Goal: Task Accomplishment & Management: Use online tool/utility

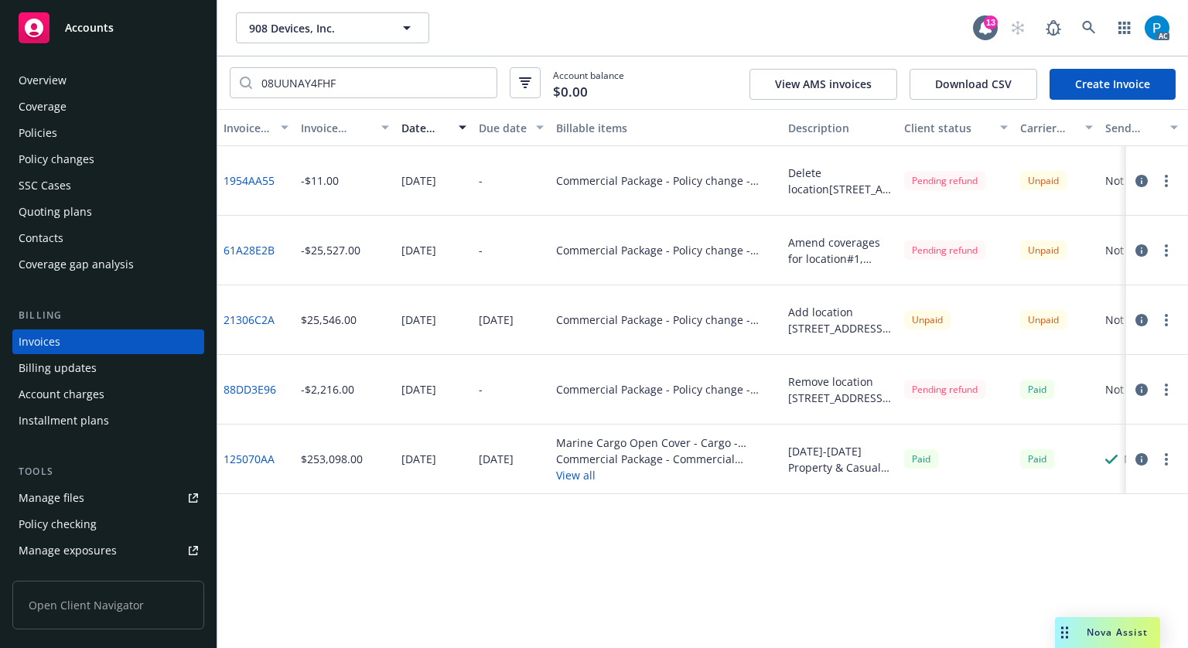
click at [93, 24] on span "Accounts" at bounding box center [89, 28] width 49 height 12
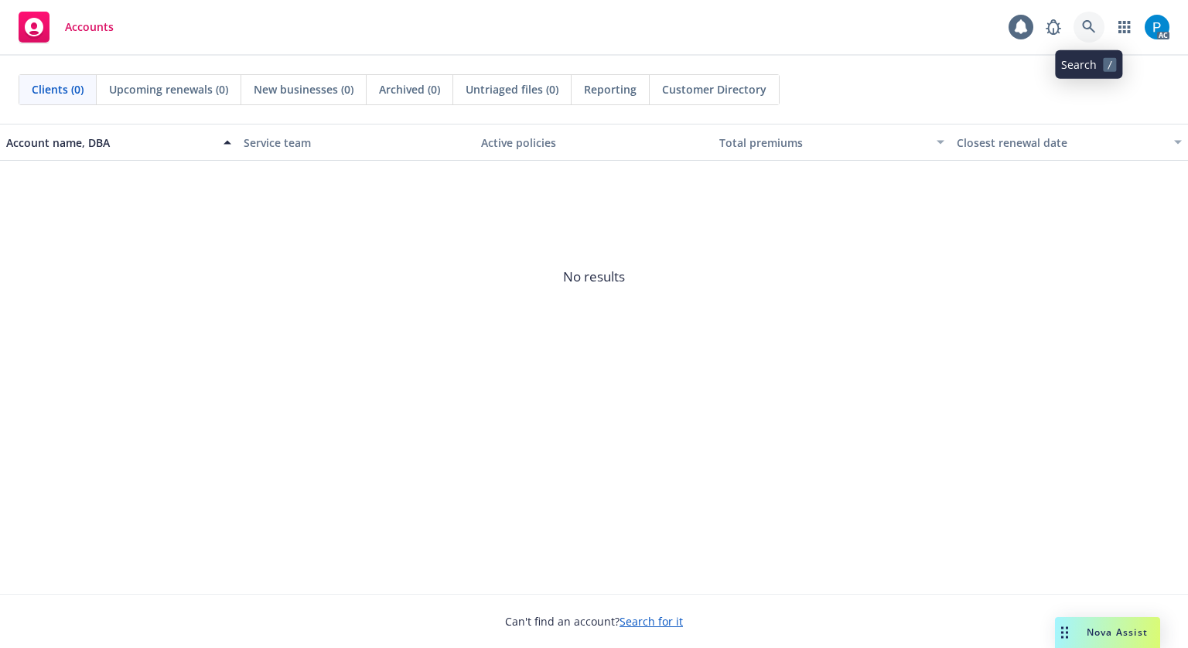
click at [1084, 26] on icon at bounding box center [1089, 27] width 14 height 14
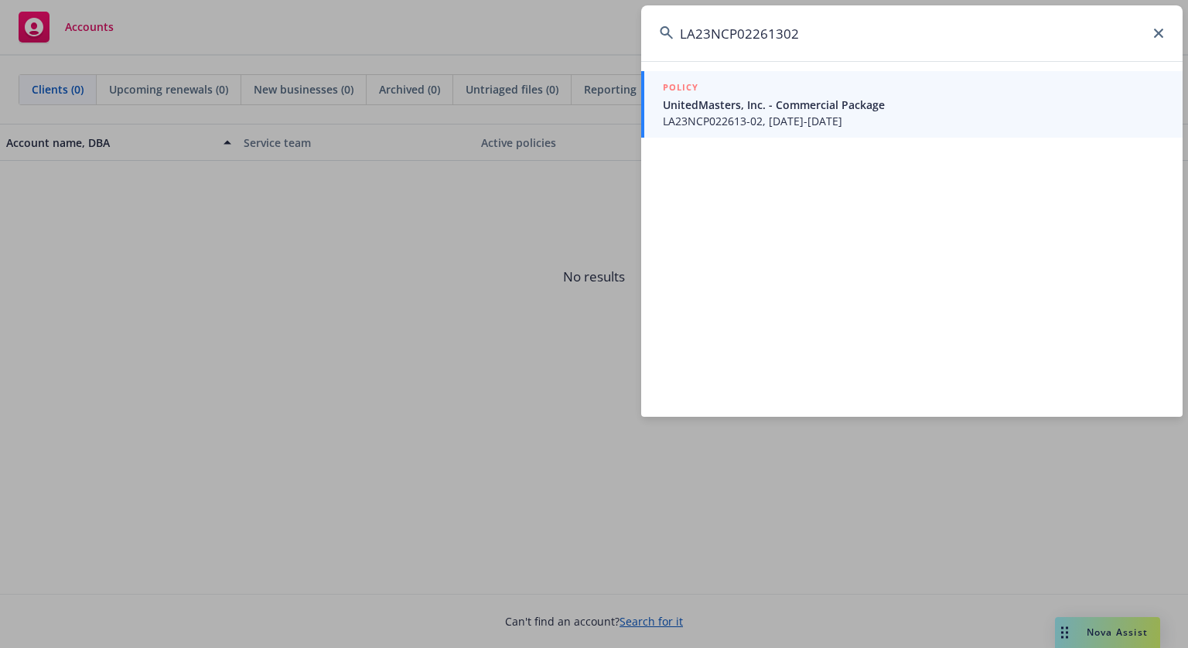
type input "LA23NCP02261302"
click at [770, 116] on span "LA23NCP022613-02, [DATE]-[DATE]" at bounding box center [913, 121] width 501 height 16
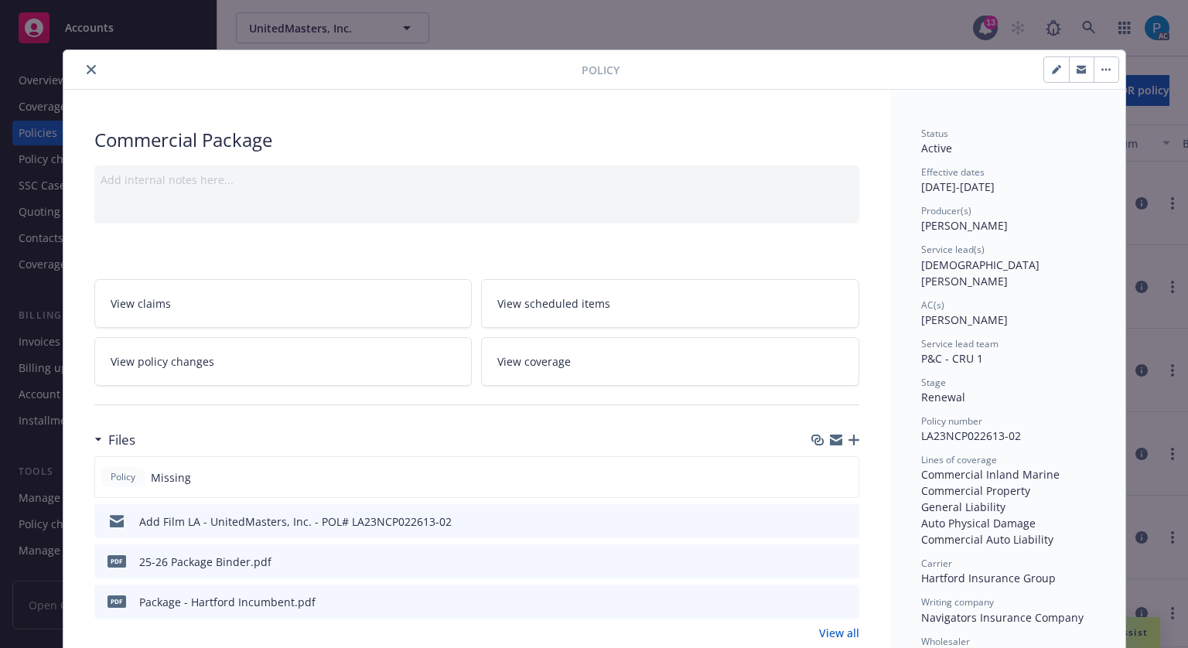
click at [87, 68] on icon "close" at bounding box center [91, 69] width 9 height 9
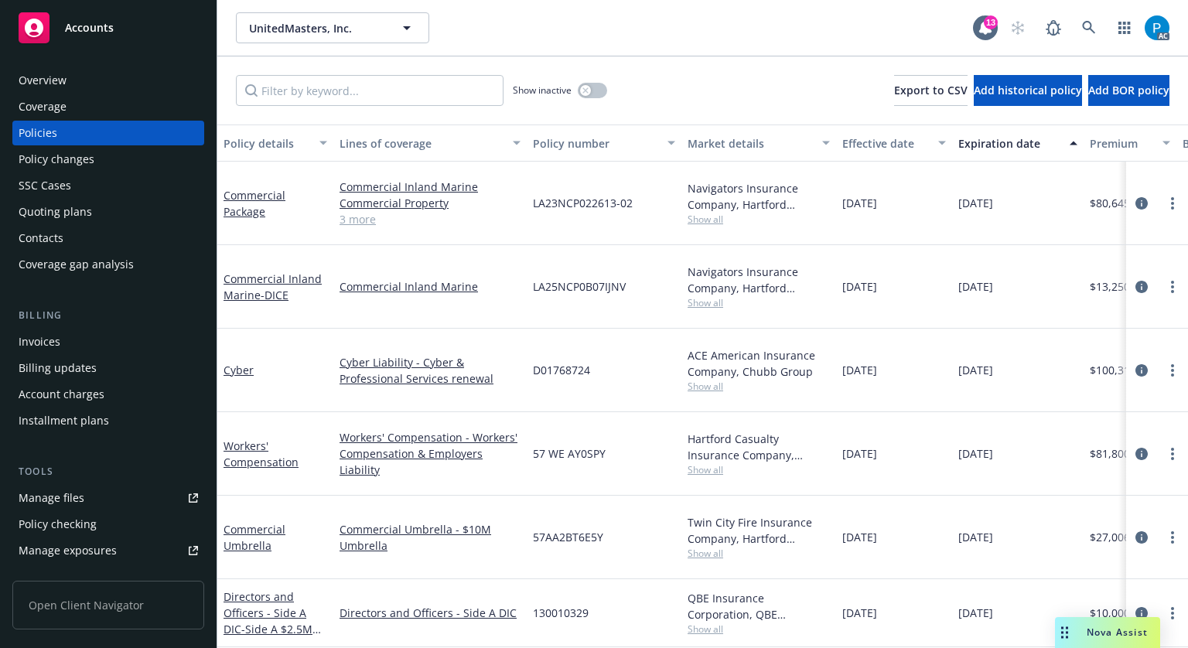
click at [56, 337] on div "Invoices" at bounding box center [40, 342] width 42 height 25
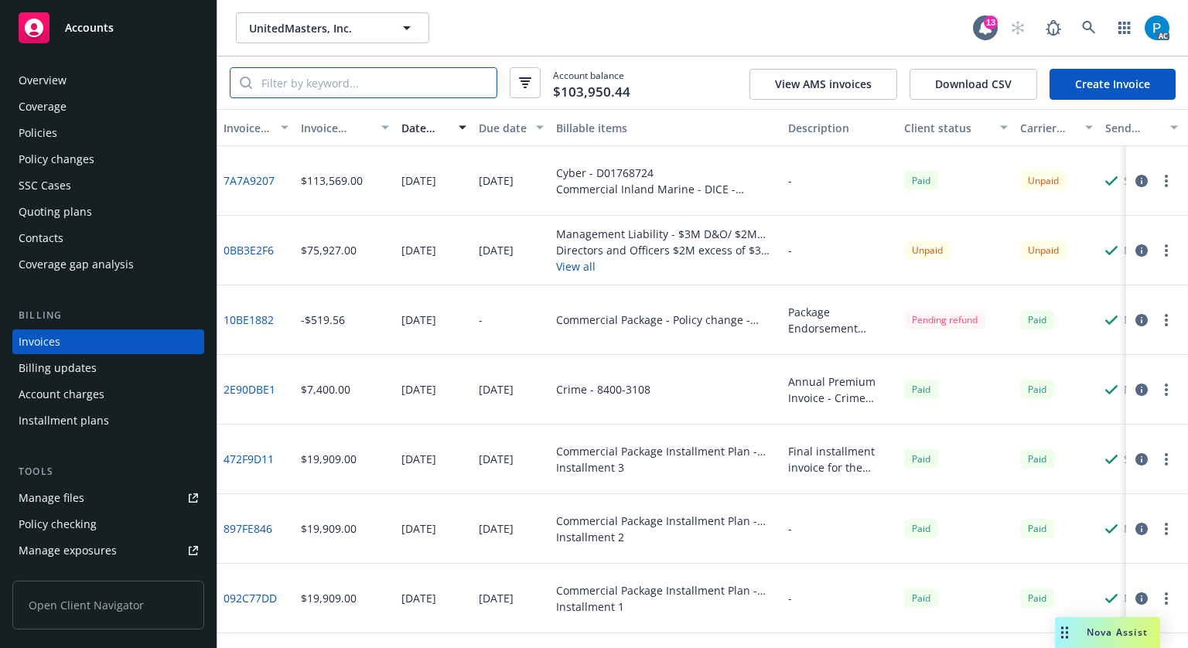
click at [370, 90] on input "search" at bounding box center [374, 82] width 244 height 29
paste input "LA23NCP02261302"
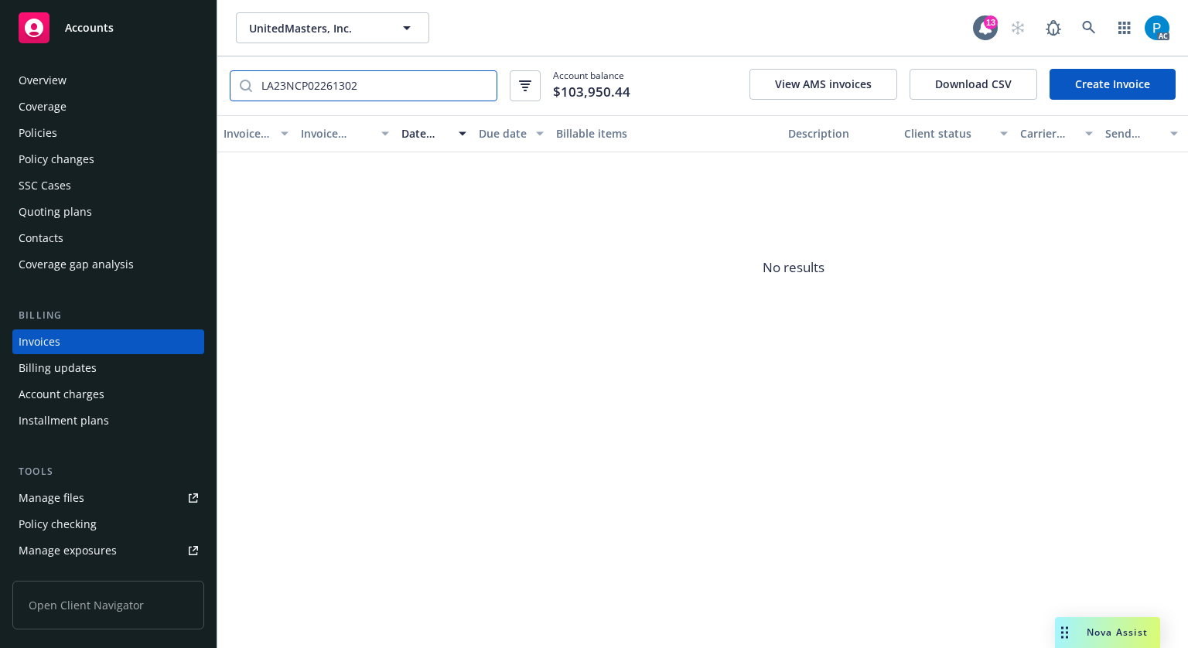
type input "LA23NCP02261302"
click at [121, 32] on div "Accounts" at bounding box center [108, 27] width 179 height 31
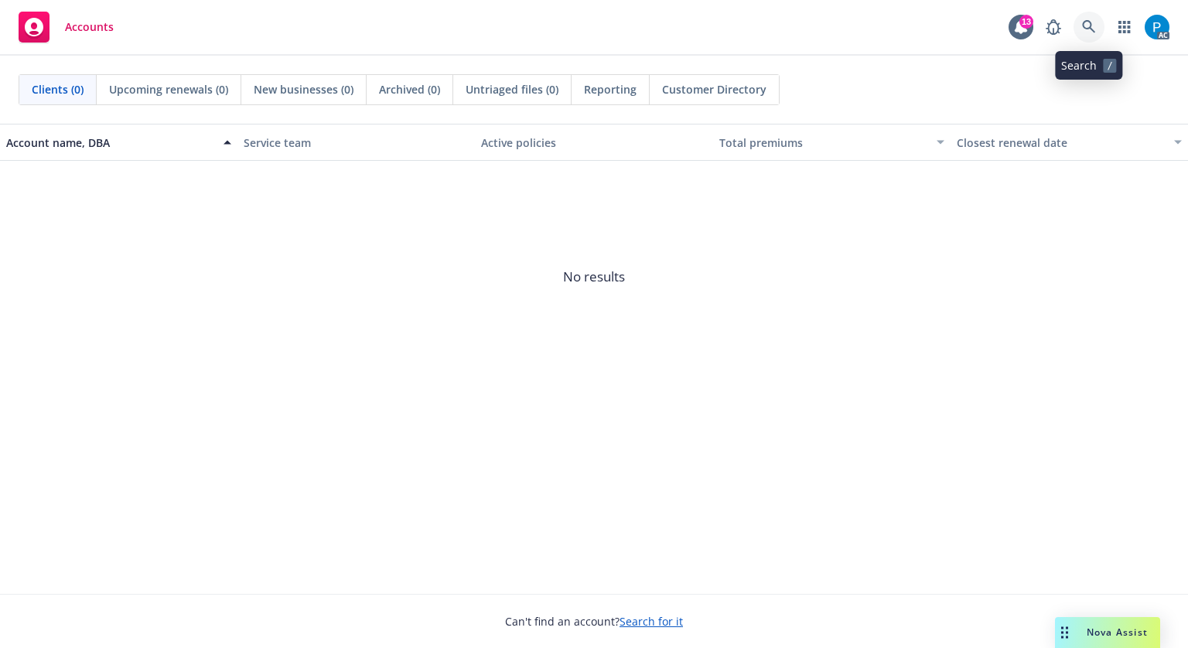
click at [1089, 21] on icon at bounding box center [1088, 26] width 13 height 13
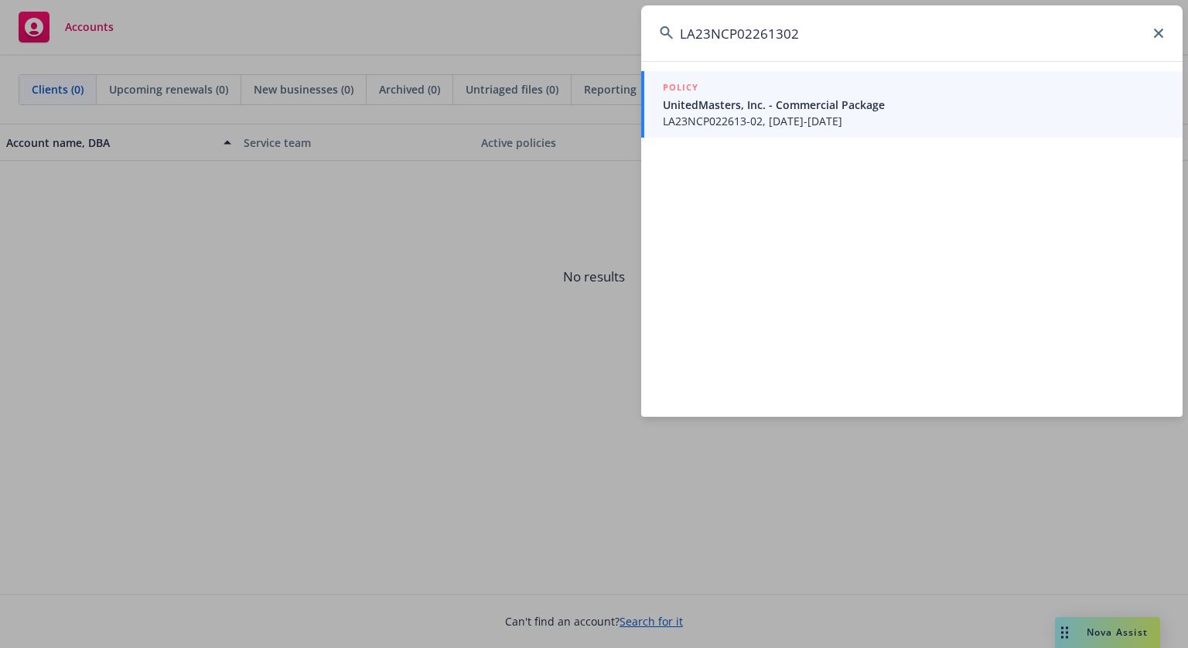
click at [777, 27] on input "LA23NCP02261302" at bounding box center [911, 33] width 541 height 56
click at [780, 29] on input "LA23NCP02261302" at bounding box center [911, 33] width 541 height 56
type input "LA23NCP022613-02"
click at [805, 111] on span "UnitedMasters, Inc. - Commercial Package" at bounding box center [913, 105] width 501 height 16
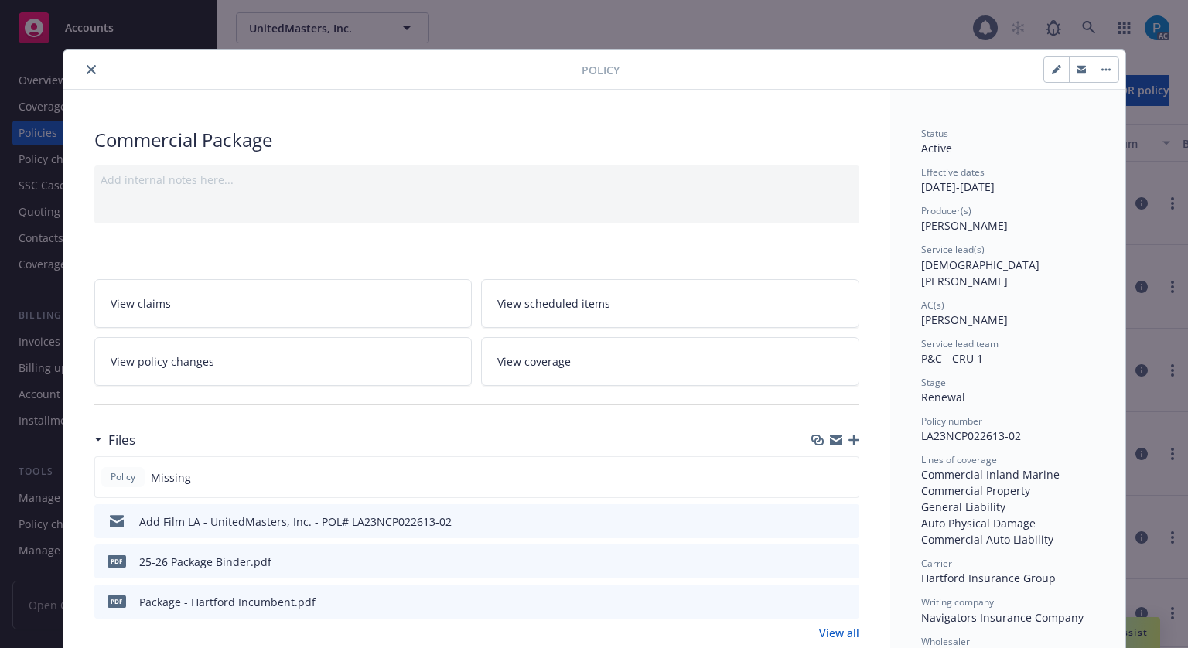
scroll to position [46, 0]
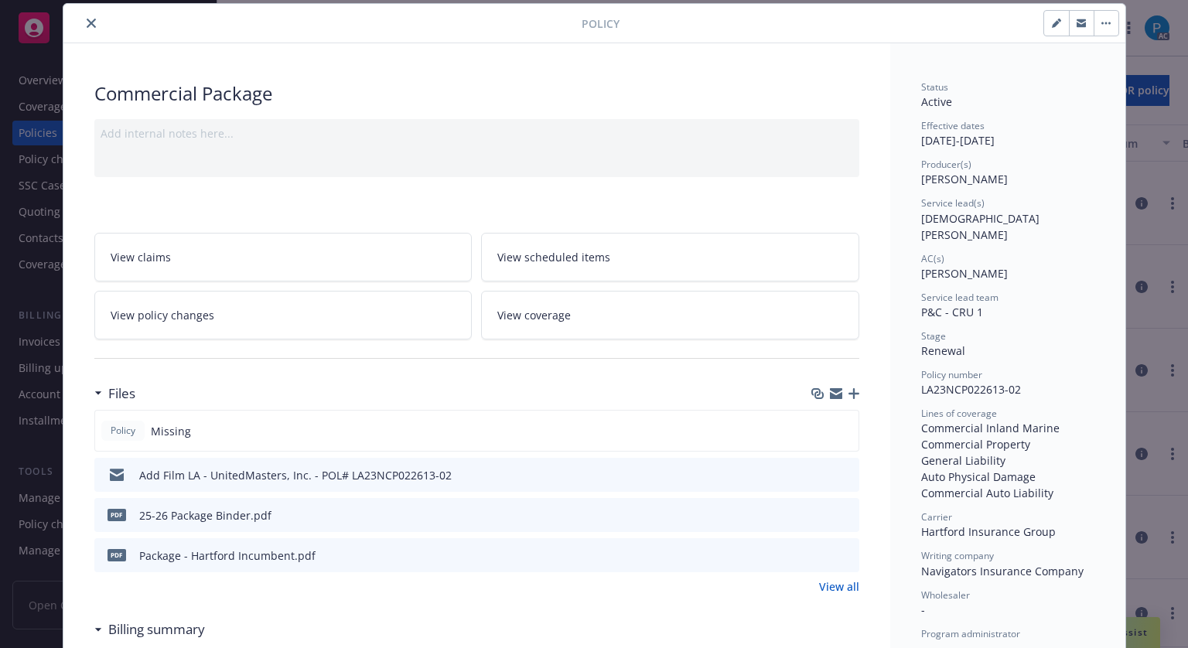
click at [87, 23] on icon "close" at bounding box center [91, 23] width 9 height 9
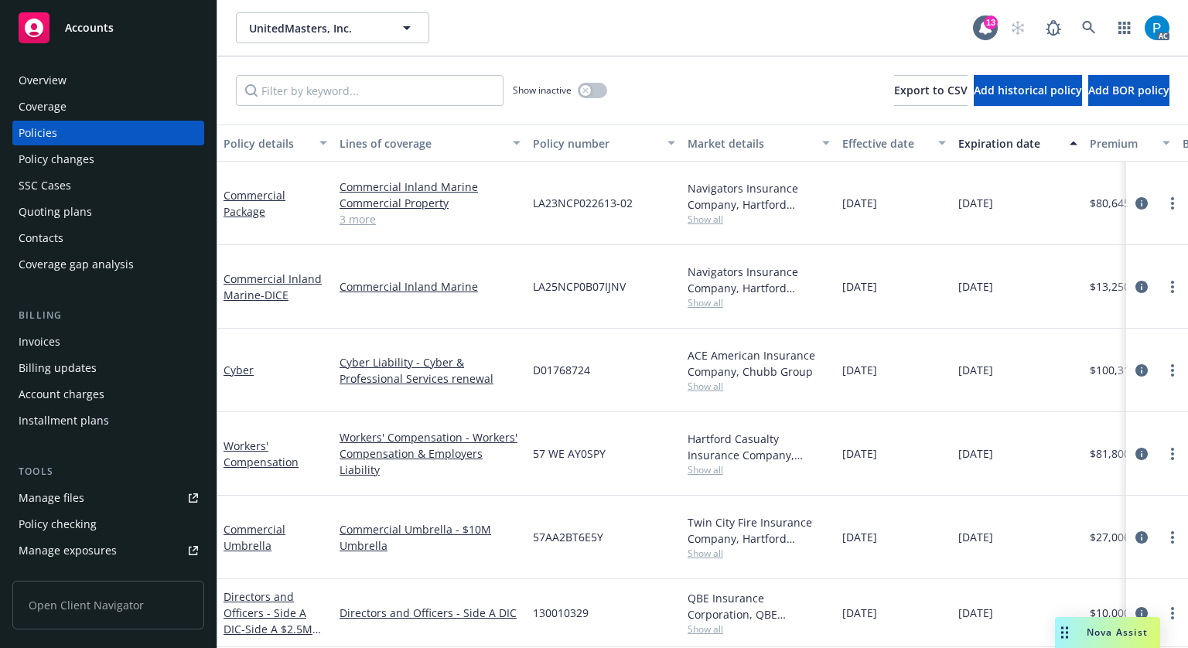
click at [60, 350] on div "Invoices" at bounding box center [108, 342] width 179 height 25
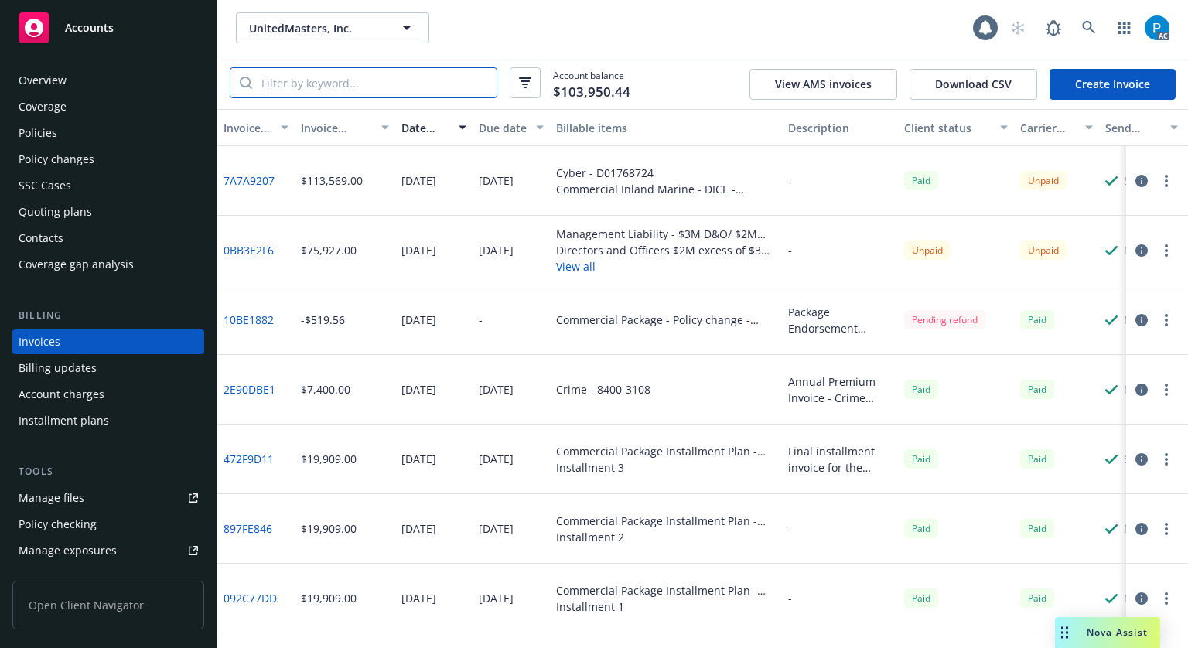
click at [359, 69] on input "search" at bounding box center [374, 82] width 244 height 29
paste input "LA23NCP022613-02"
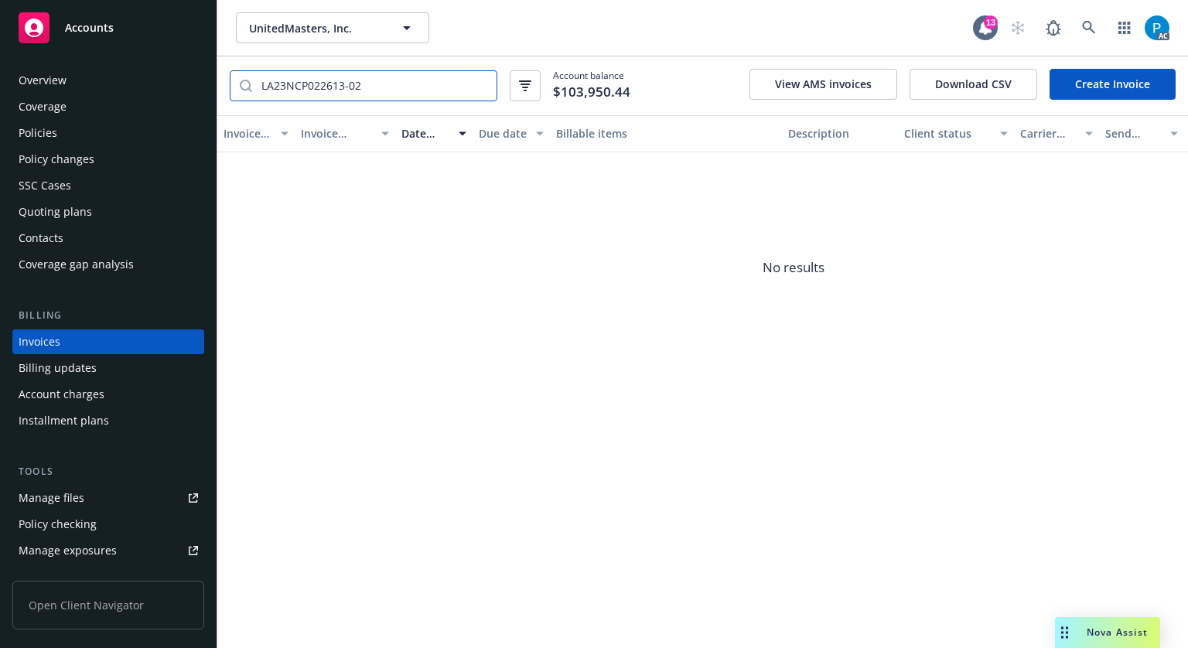
type input "LA23NCP022613-02"
click at [131, 27] on div "Accounts" at bounding box center [108, 27] width 179 height 31
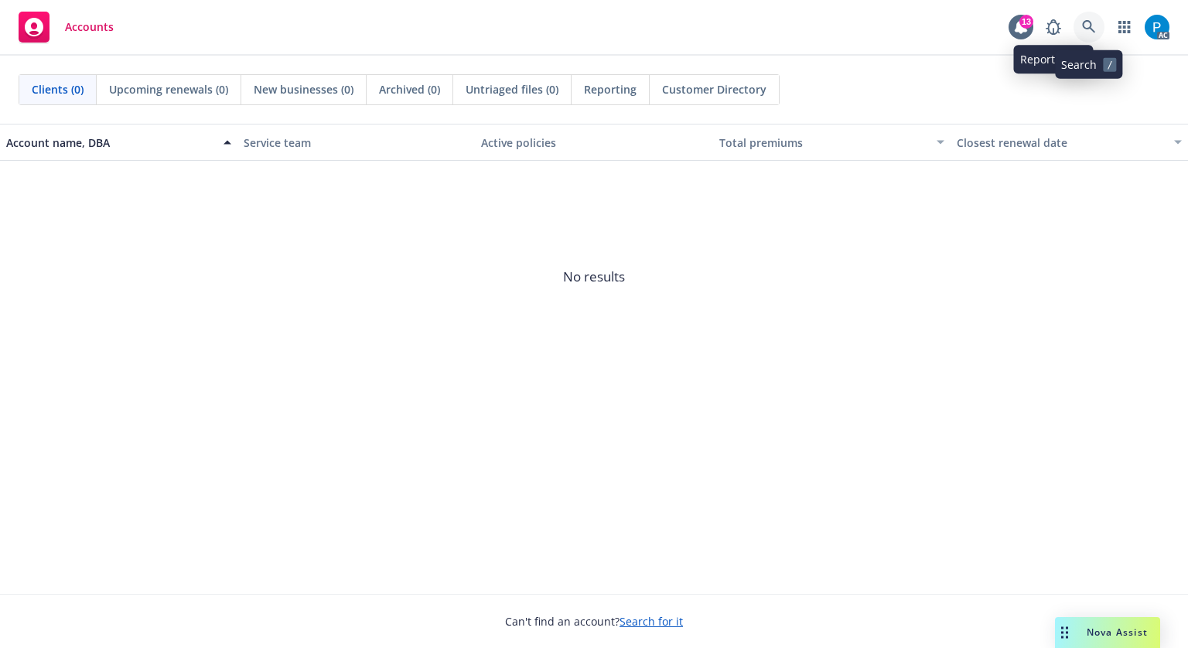
click at [1095, 29] on icon at bounding box center [1089, 27] width 14 height 14
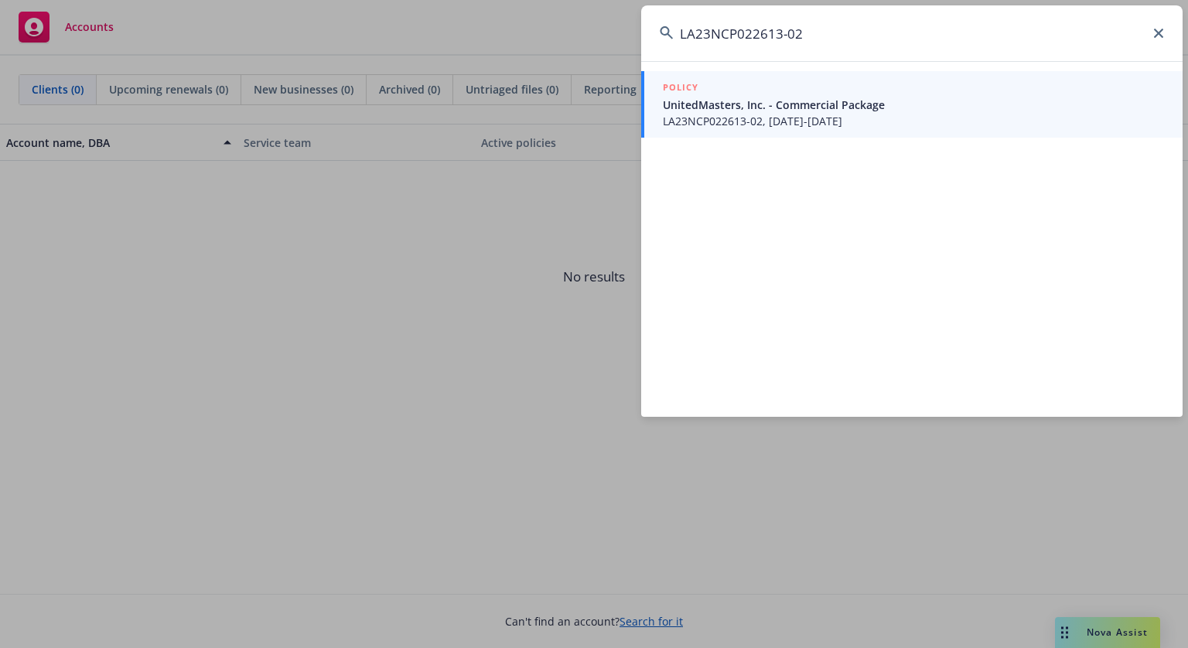
type input "LA23NCP022613-02"
click at [794, 110] on span "UnitedMasters, Inc. - Commercial Package" at bounding box center [913, 105] width 501 height 16
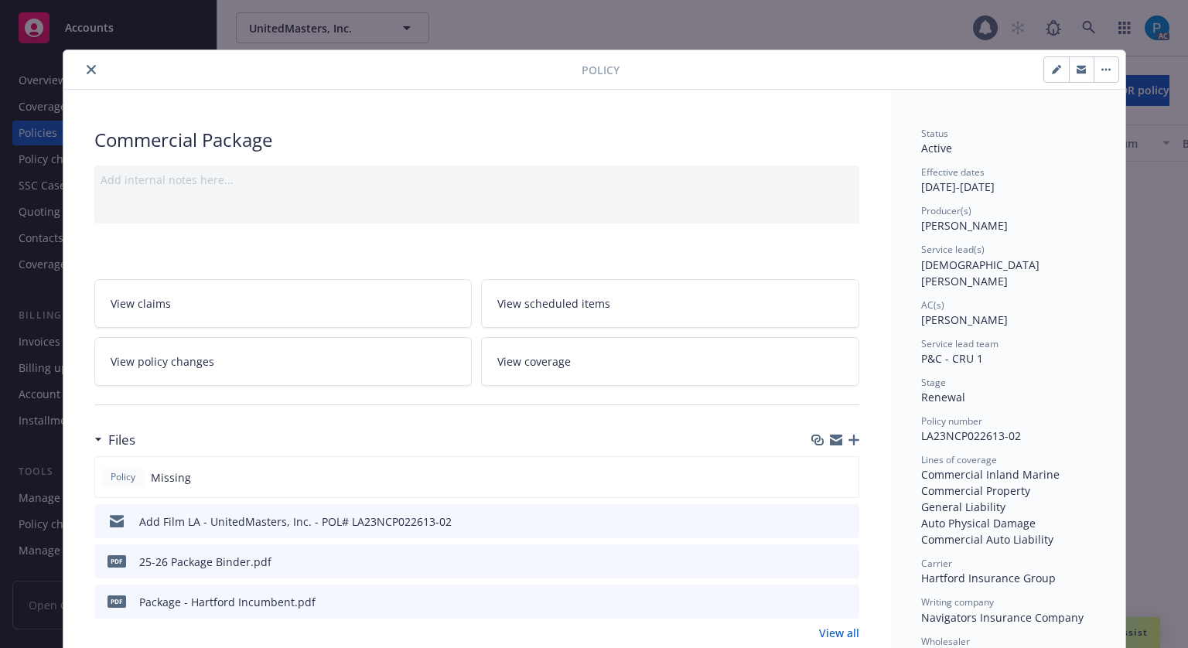
scroll to position [46, 0]
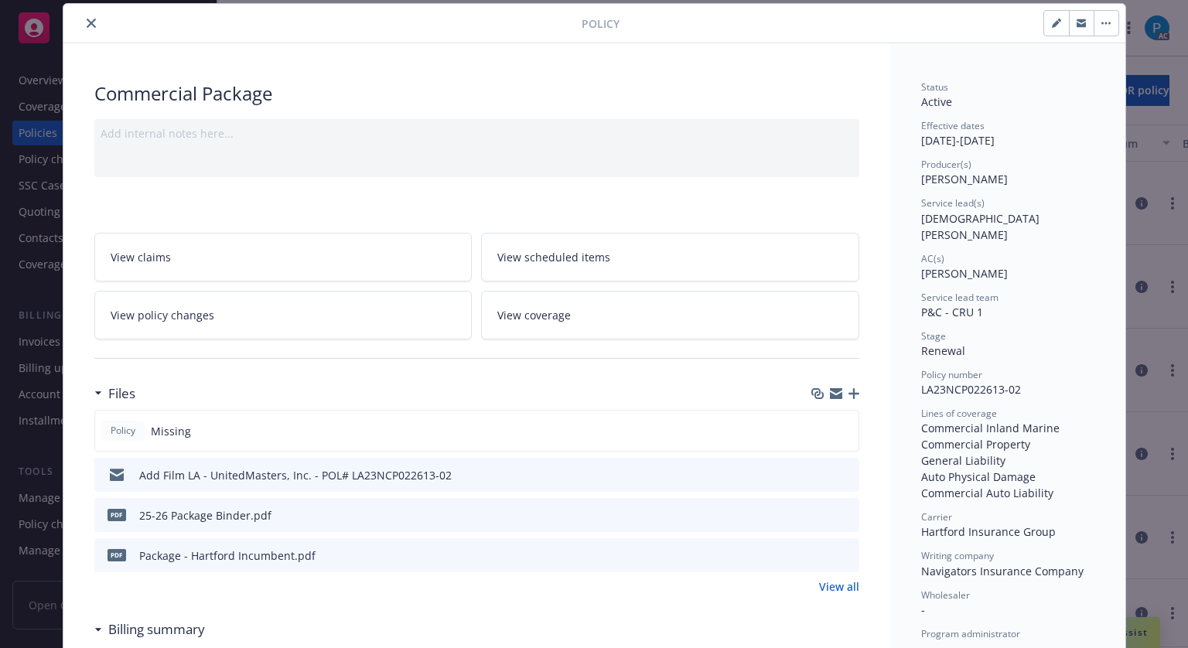
click at [89, 26] on icon "close" at bounding box center [91, 23] width 9 height 9
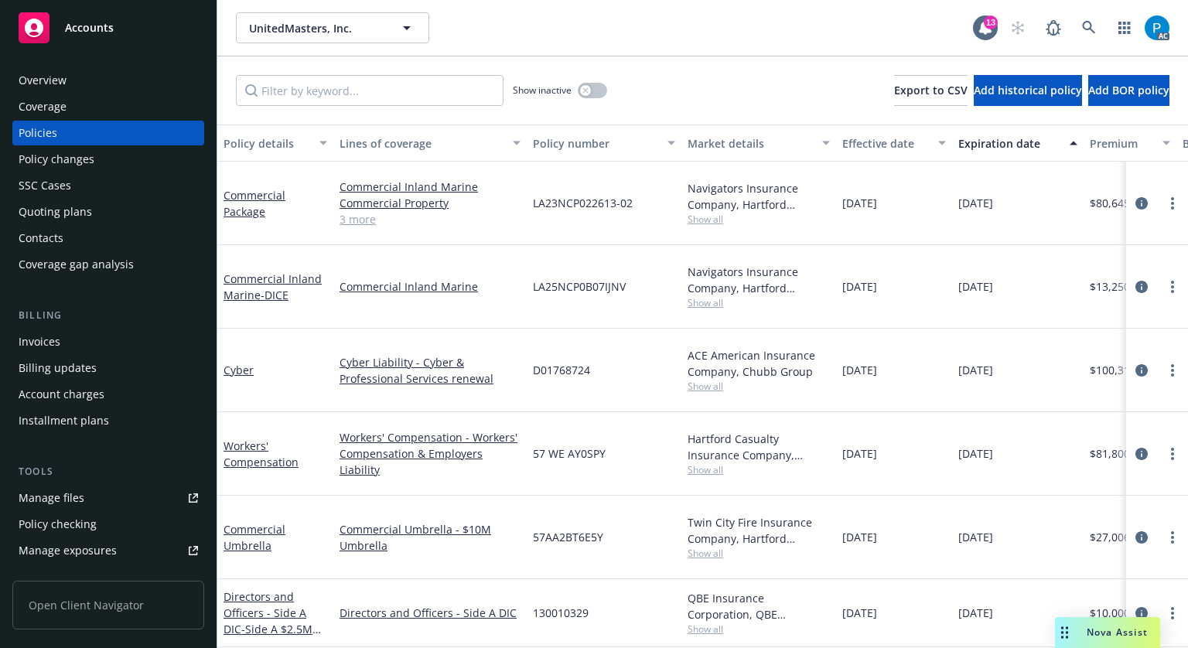
click at [67, 343] on div "Invoices" at bounding box center [108, 342] width 179 height 25
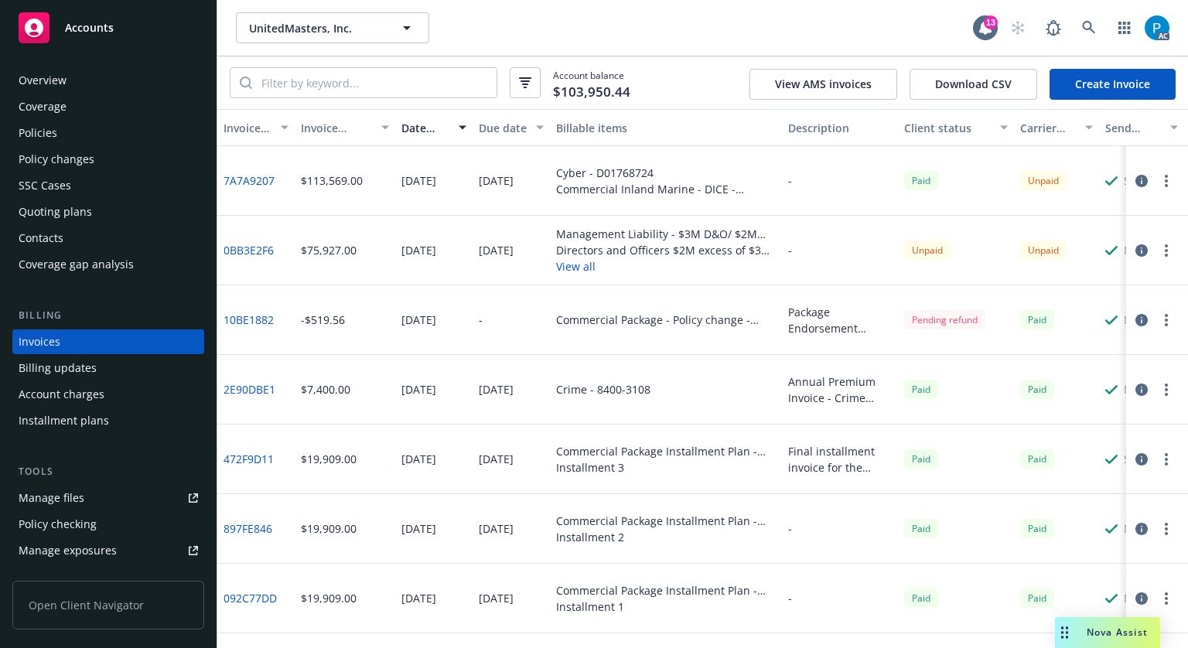
click at [1135, 250] on icon "button" at bounding box center [1141, 250] width 12 height 12
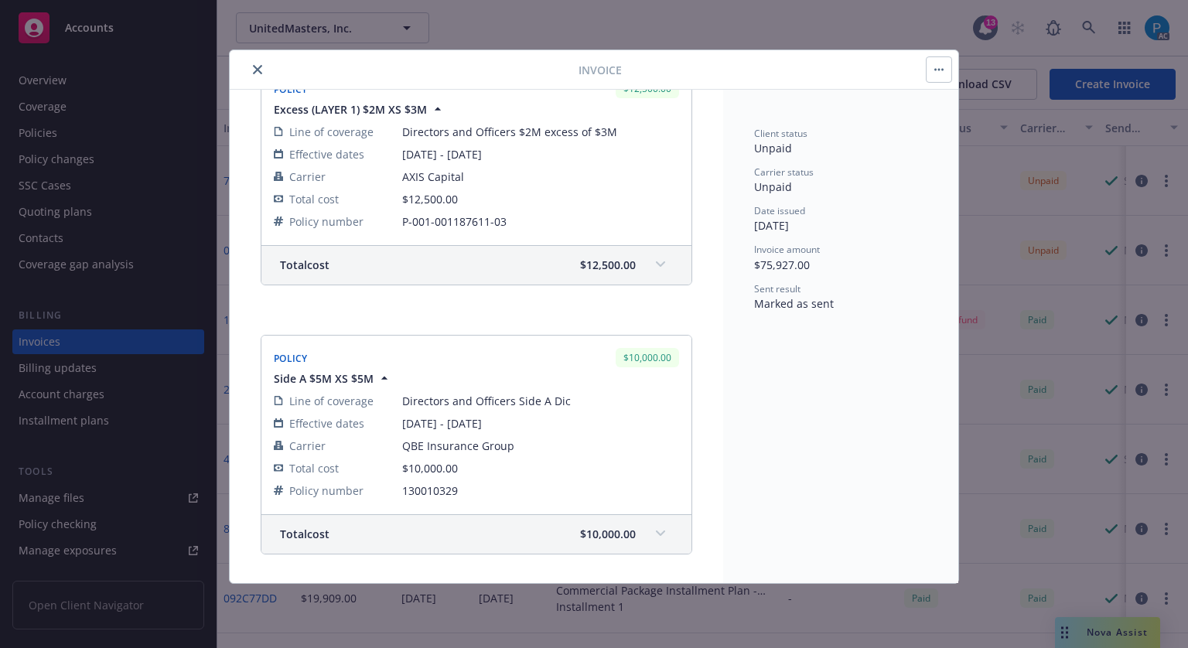
scroll to position [668, 0]
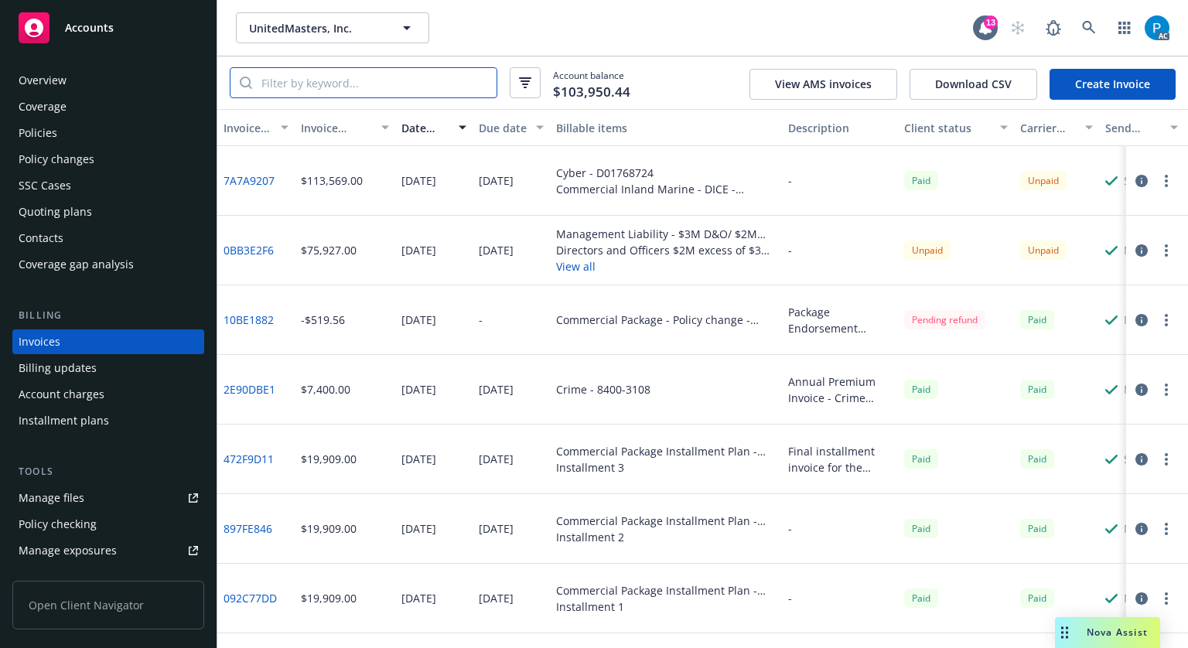
click at [366, 86] on input "search" at bounding box center [374, 82] width 244 height 29
paste input "LA23NCP022613-02"
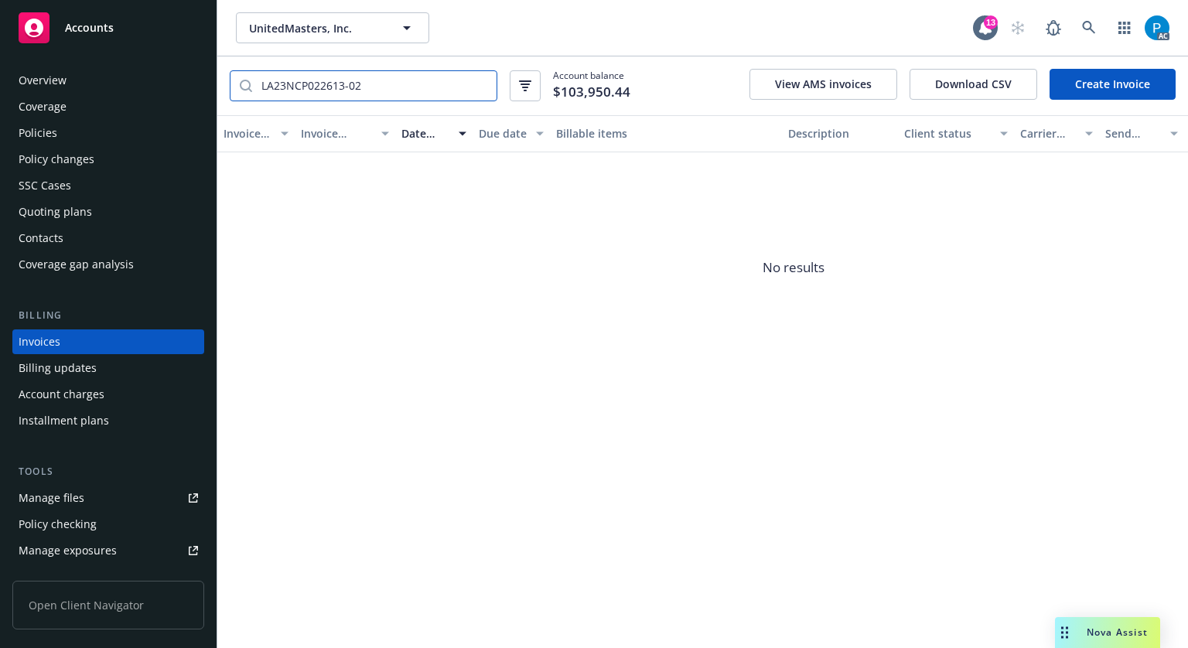
type input "LA23NCP022613-02"
click at [112, 29] on span "Accounts" at bounding box center [89, 28] width 49 height 12
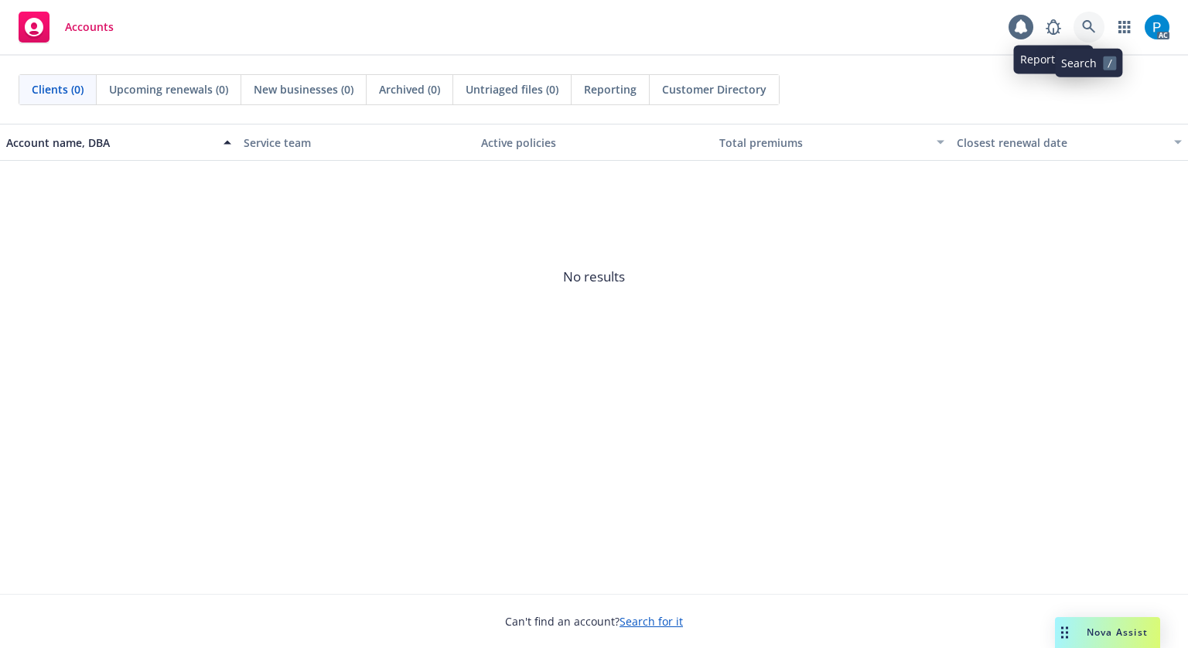
click at [1082, 29] on icon at bounding box center [1089, 27] width 14 height 14
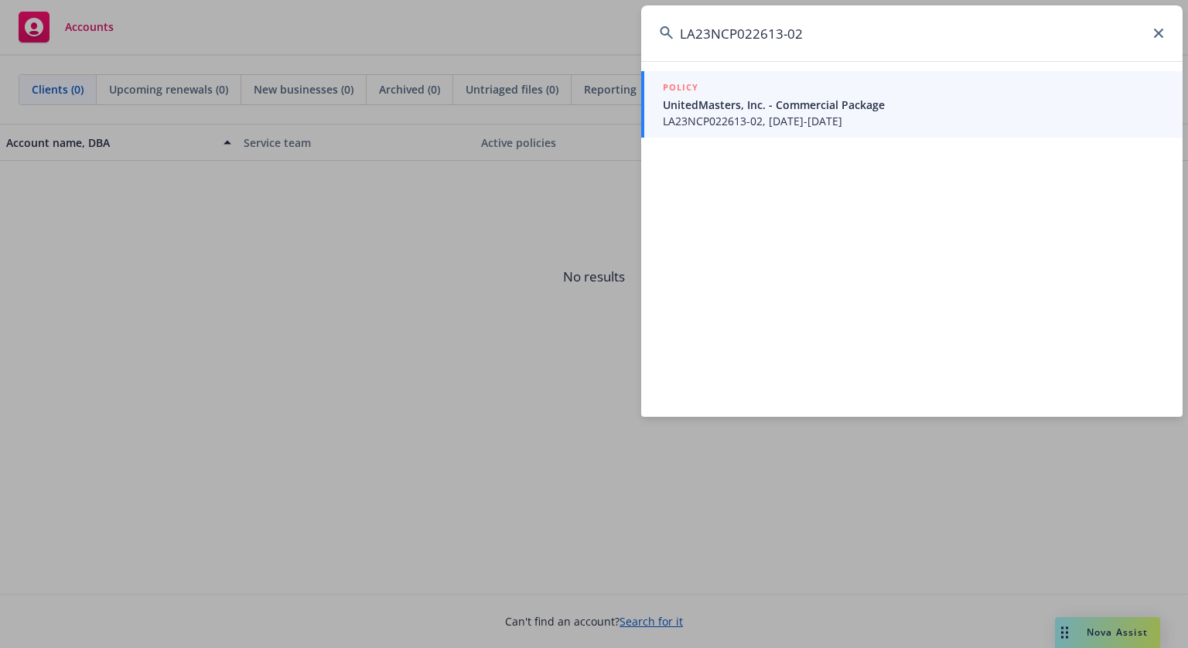
type input "LA23NCP022613-02"
click at [842, 98] on span "UnitedMasters, Inc. - Commercial Package" at bounding box center [913, 105] width 501 height 16
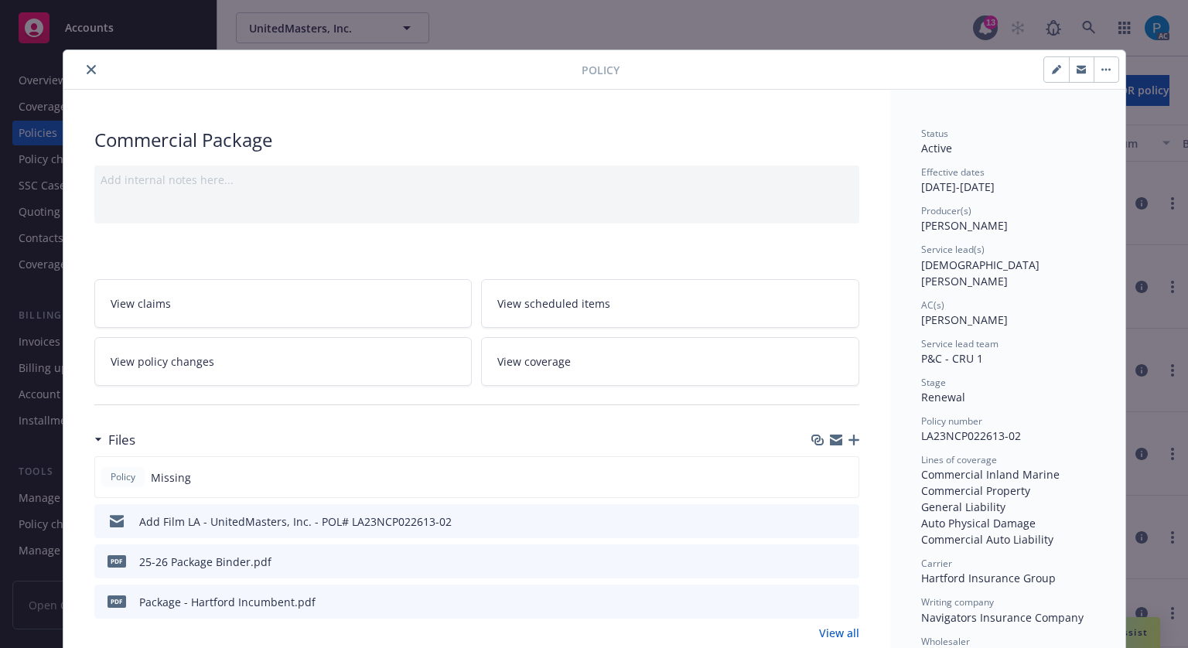
click at [87, 69] on icon "close" at bounding box center [91, 69] width 9 height 9
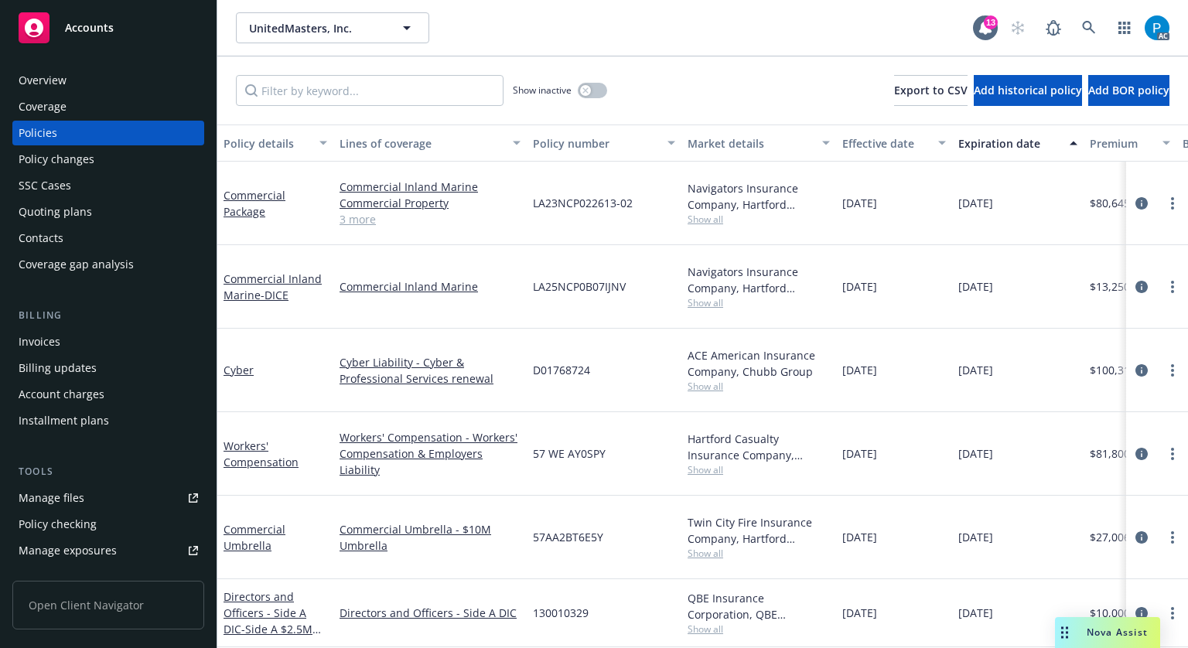
click at [104, 36] on div "Accounts" at bounding box center [108, 27] width 179 height 31
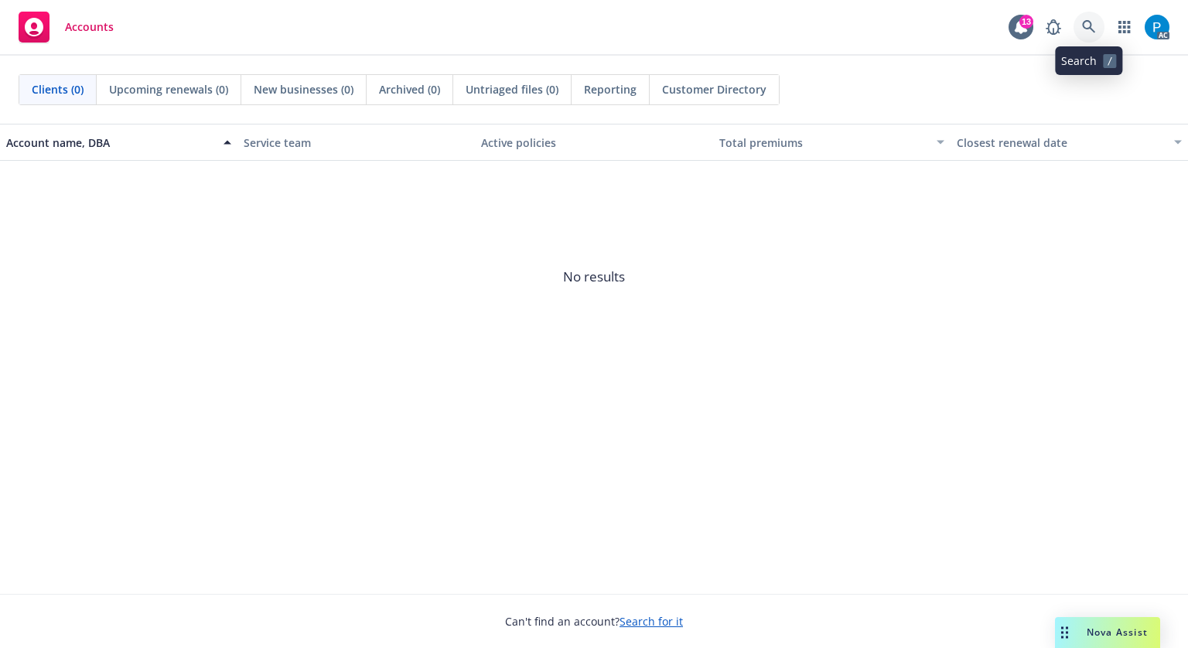
click at [1084, 18] on link at bounding box center [1089, 27] width 31 height 31
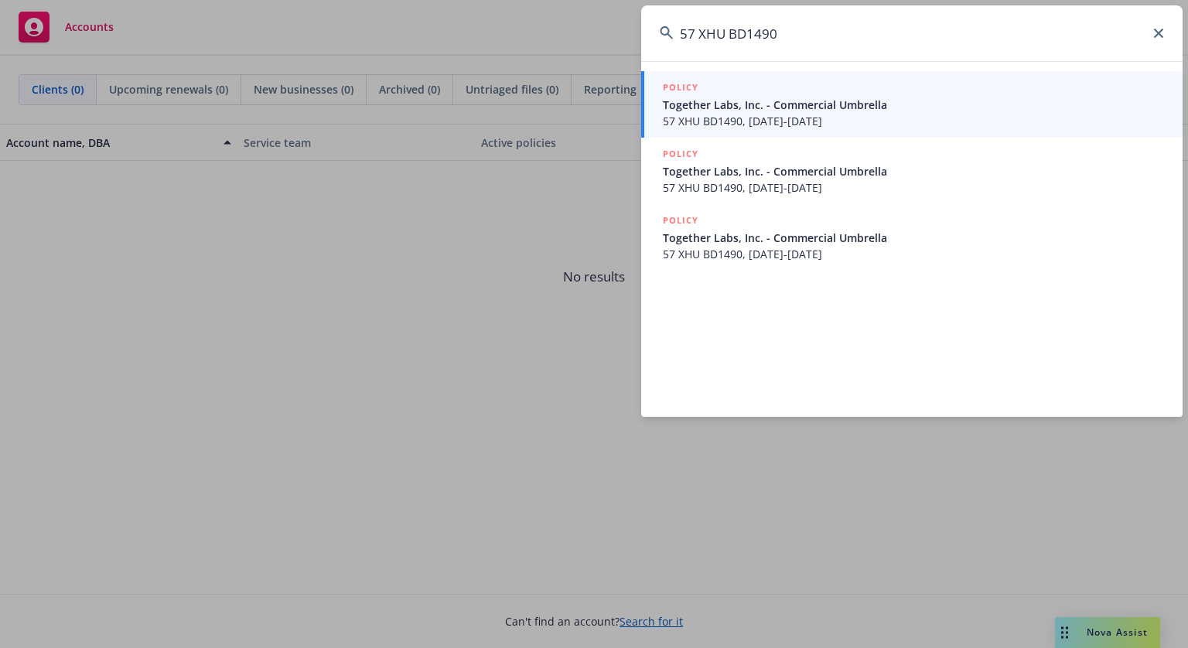
type input "57 XHU BD1490"
click at [792, 116] on span "57 XHU BD1490, [DATE]-[DATE]" at bounding box center [913, 121] width 501 height 16
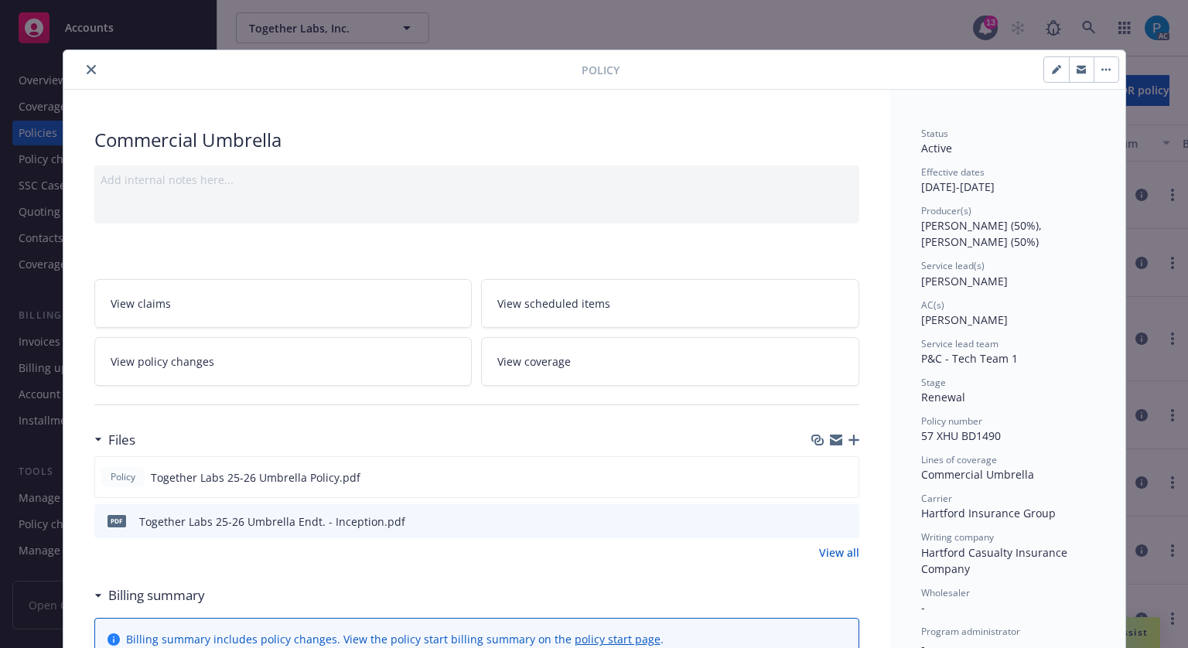
click at [88, 67] on icon "close" at bounding box center [91, 69] width 9 height 9
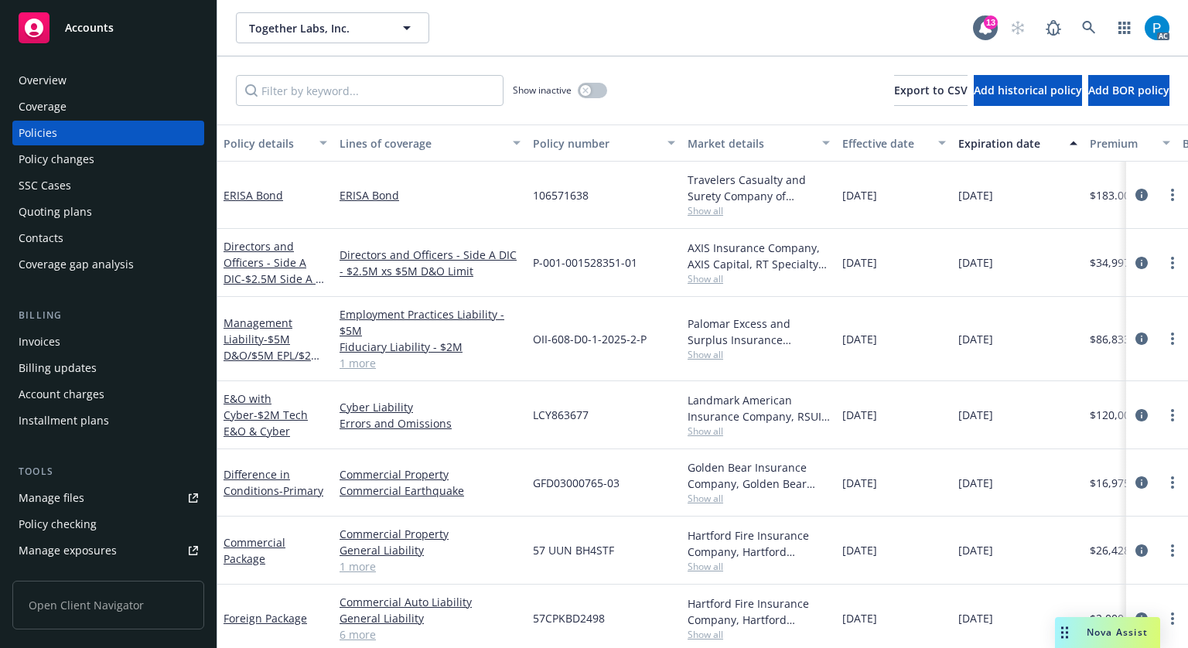
click at [61, 336] on div "Invoices" at bounding box center [108, 342] width 179 height 25
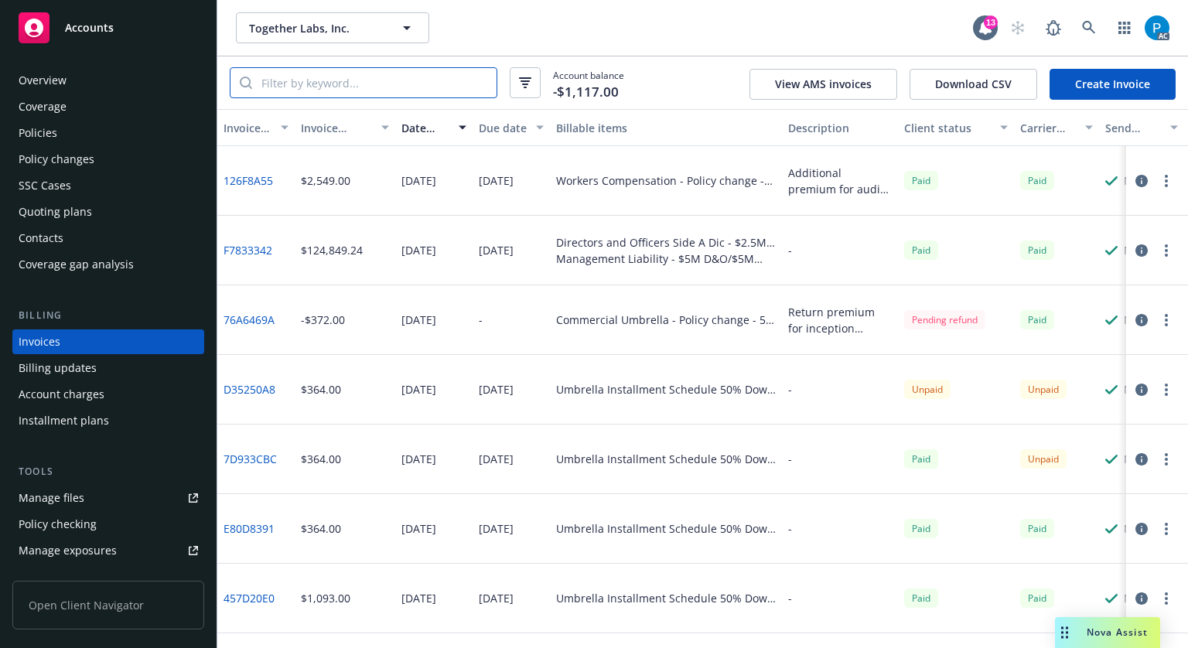
click at [390, 77] on input "search" at bounding box center [374, 82] width 244 height 29
paste input "57 XHU BD1490"
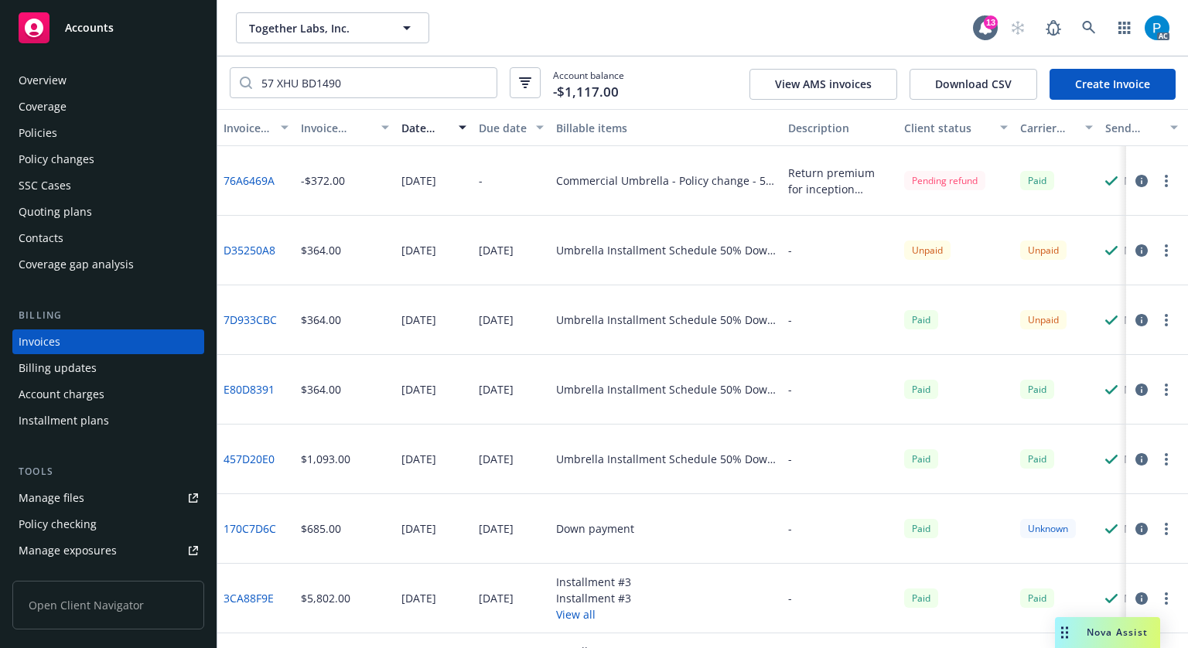
click at [1135, 317] on icon "button" at bounding box center [1141, 320] width 12 height 12
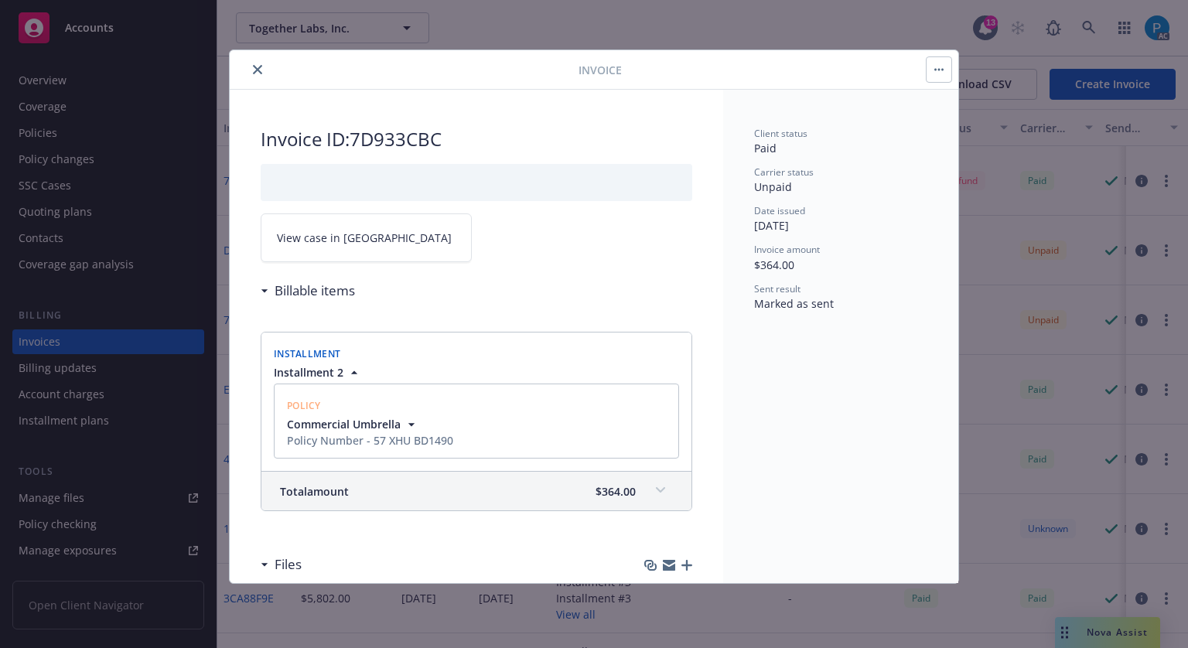
click at [388, 237] on link "View case in [GEOGRAPHIC_DATA]" at bounding box center [366, 237] width 211 height 49
click at [262, 65] on button "close" at bounding box center [257, 69] width 19 height 19
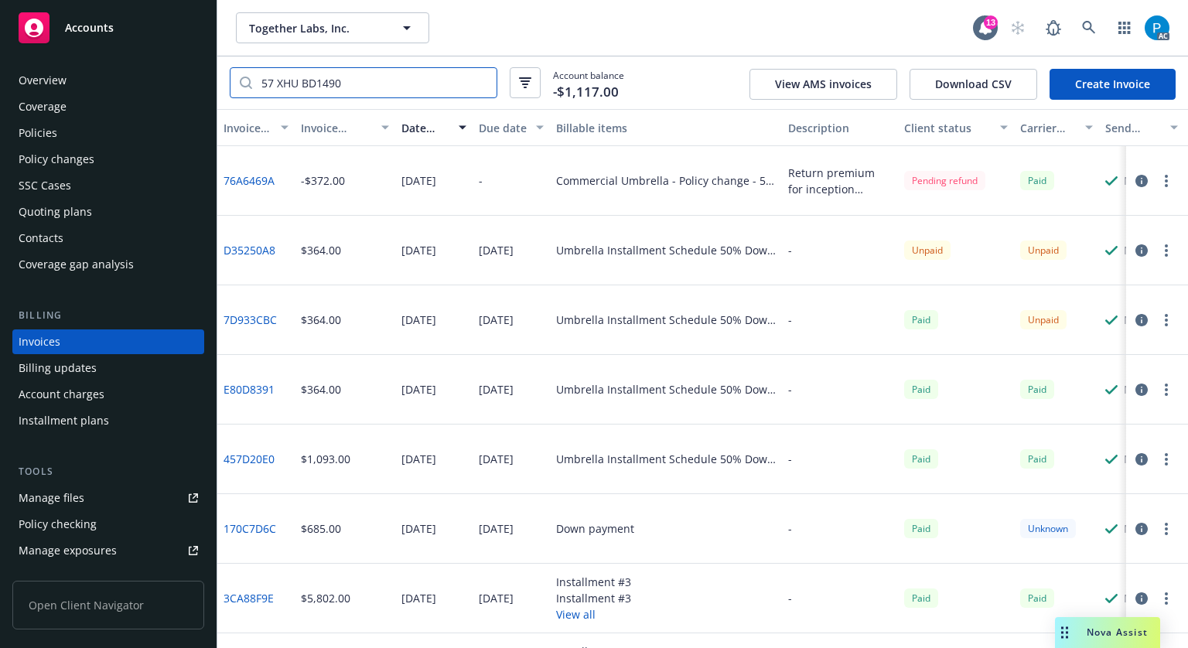
click at [342, 90] on input "57 XHU BD1490" at bounding box center [374, 82] width 244 height 29
click at [340, 89] on input "57 XHU BD1490" at bounding box center [374, 82] width 244 height 29
paste input "36EE2892"
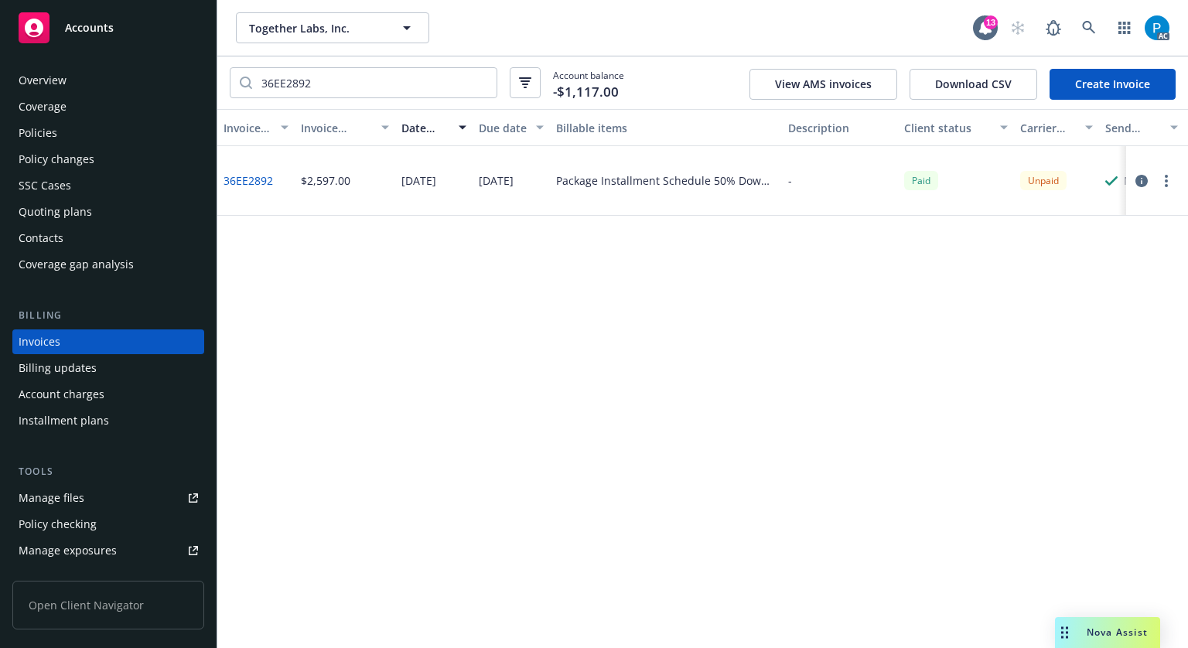
click at [1138, 176] on icon "button" at bounding box center [1141, 181] width 12 height 12
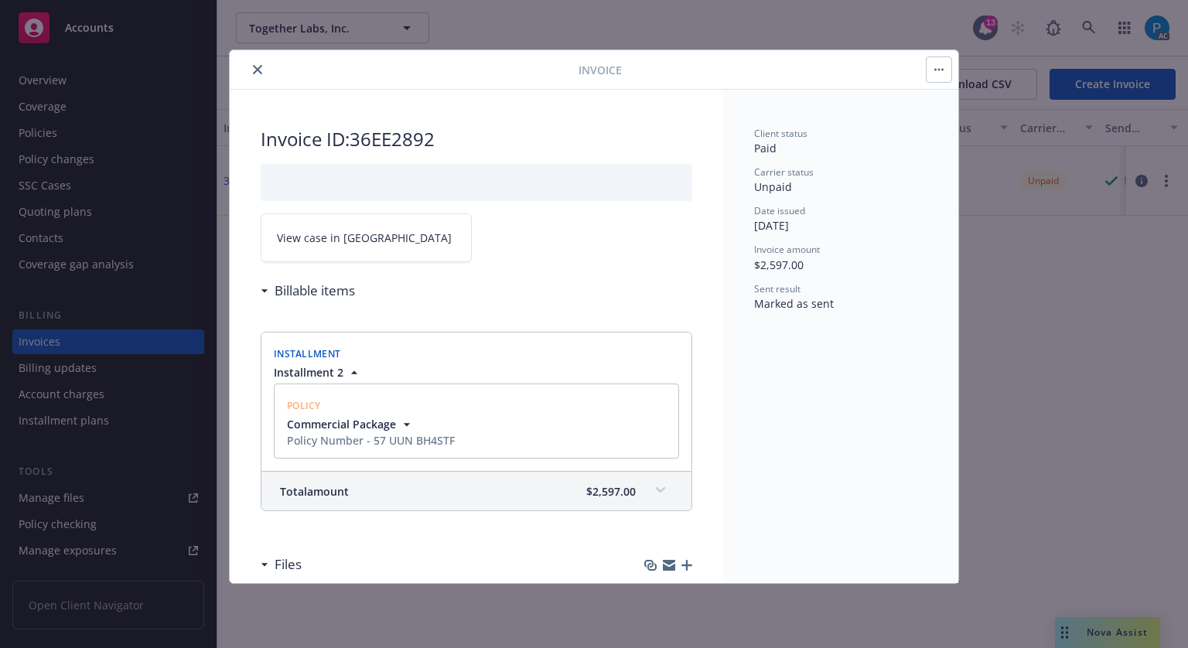
click at [303, 234] on span "View case in [GEOGRAPHIC_DATA]" at bounding box center [364, 238] width 175 height 16
click at [254, 65] on icon "close" at bounding box center [257, 69] width 9 height 9
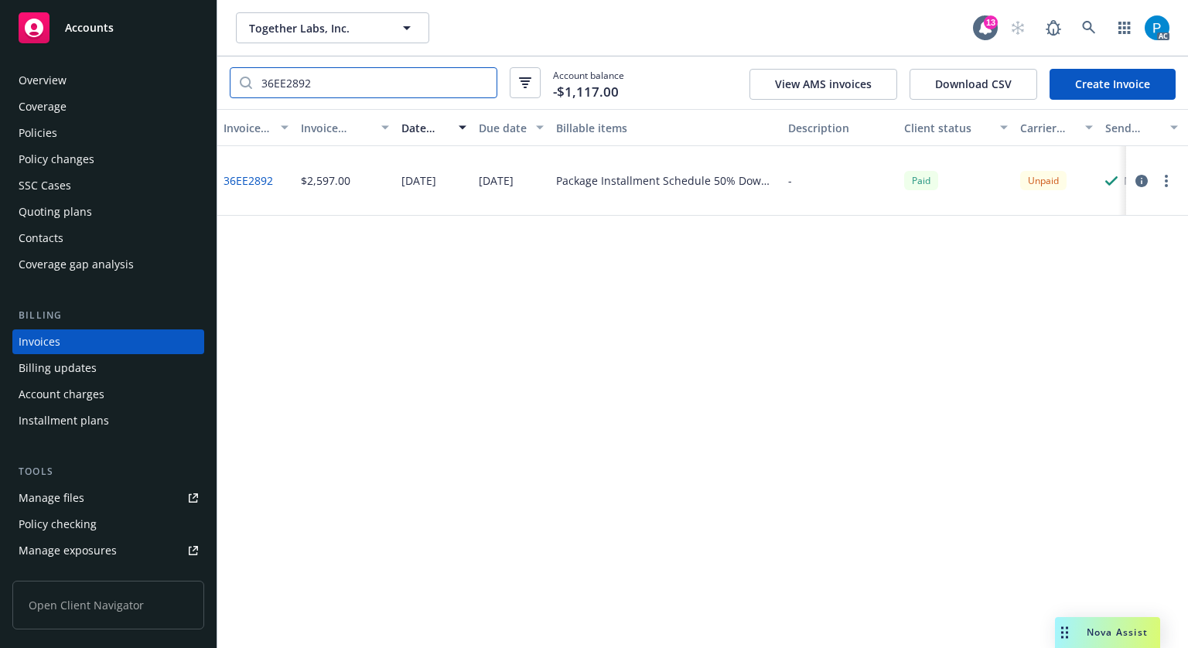
click at [319, 69] on input "36EE2892" at bounding box center [374, 82] width 244 height 29
paste input "9564341"
type input "39564341"
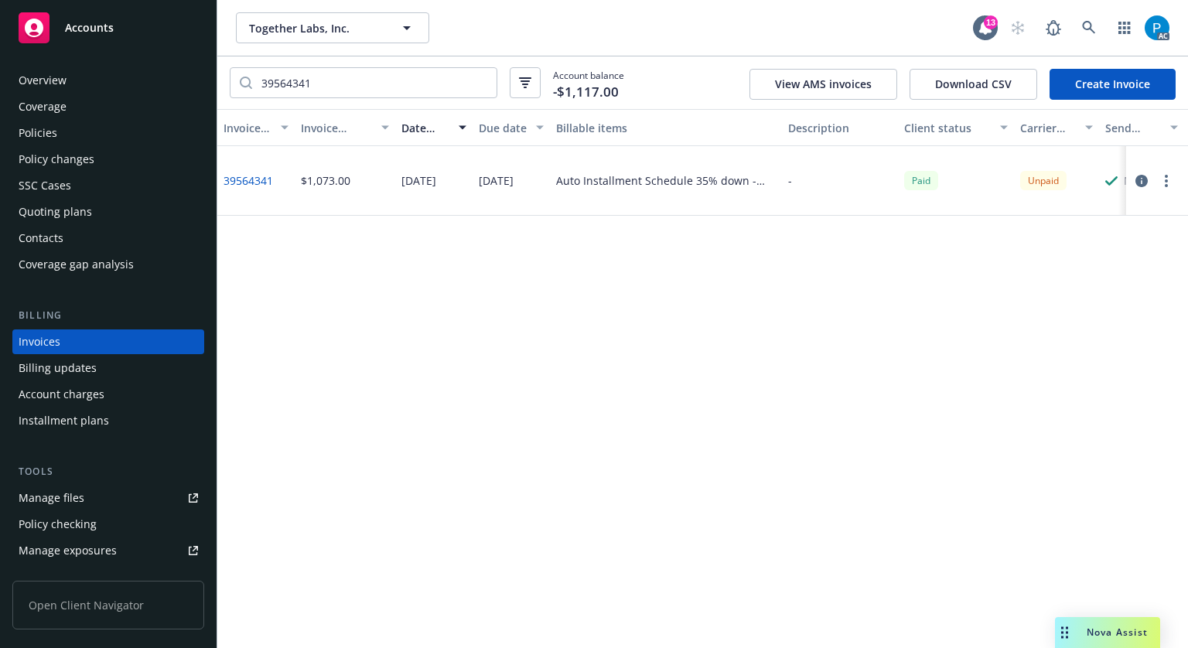
click at [1143, 181] on icon "button" at bounding box center [1141, 181] width 12 height 12
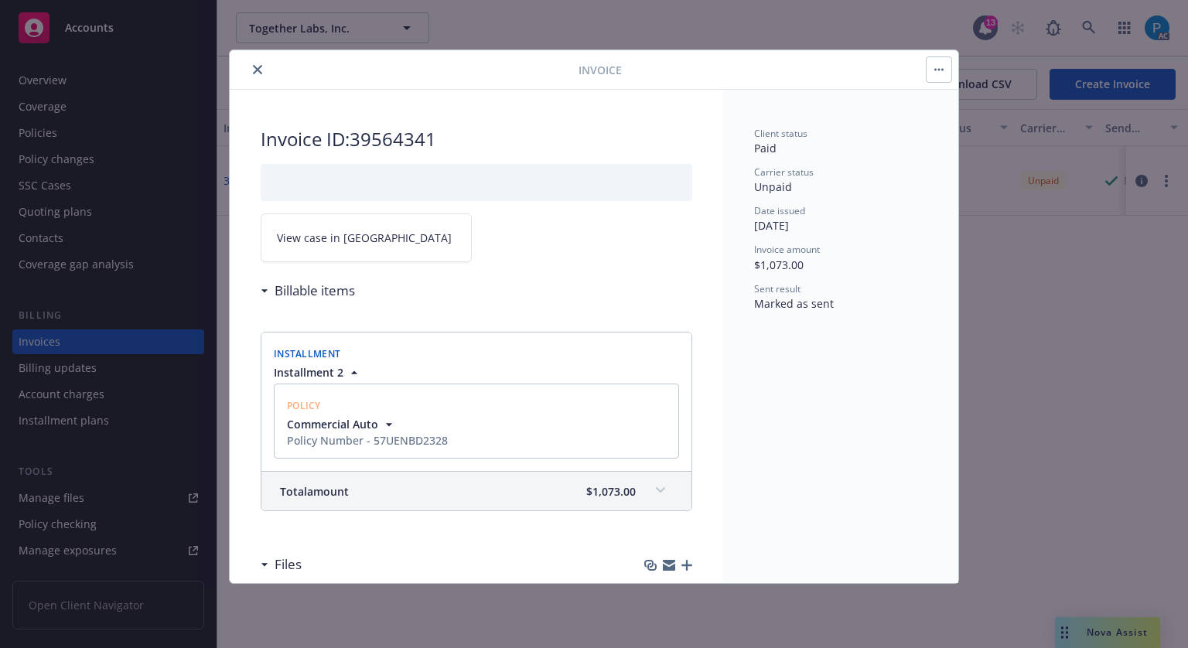
click at [331, 243] on span "View case in [GEOGRAPHIC_DATA]" at bounding box center [364, 238] width 175 height 16
